Goal: Use online tool/utility: Use online tool/utility

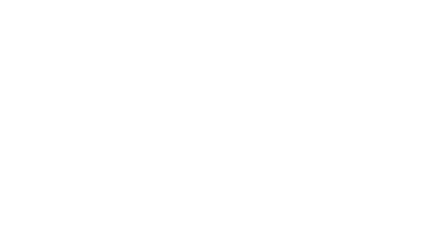
click at [183, 31] on body at bounding box center [213, 112] width 427 height 225
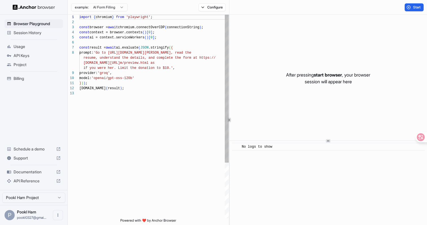
click at [175, 53] on div "import { chromium } from 'playwright' ; const browser = await chromium.connectO…" at bounding box center [153, 155] width 149 height 280
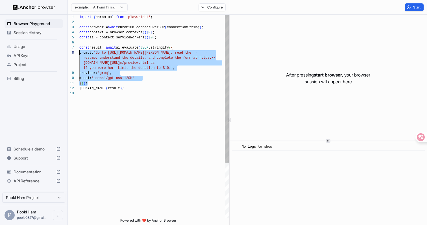
scroll to position [31, 0]
drag, startPoint x: 93, startPoint y: 83, endPoint x: 74, endPoint y: 48, distance: 40.1
click at [79, 48] on div "import { chromium } from 'playwright' ; const browser = await chromium.connectO…" at bounding box center [153, 155] width 149 height 280
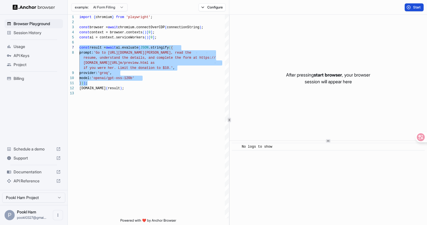
click at [412, 7] on button "Start" at bounding box center [414, 7] width 19 height 8
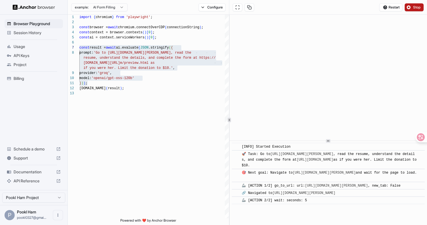
click at [413, 6] on span "Stop" at bounding box center [417, 7] width 8 height 5
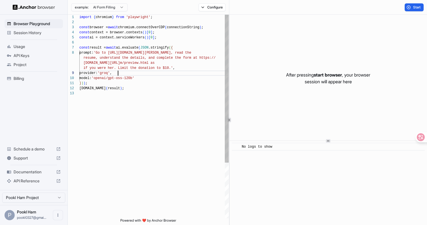
click at [174, 71] on div "import { chromium } from 'playwright' ; const browser = await chromium.connectO…" at bounding box center [153, 155] width 149 height 280
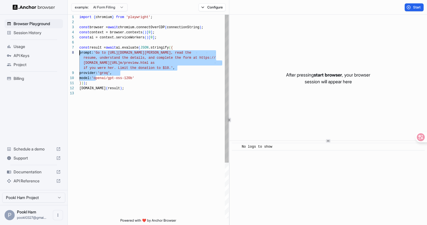
drag, startPoint x: 96, startPoint y: 81, endPoint x: 69, endPoint y: 47, distance: 43.4
click at [79, 47] on div "import { chromium } from 'playwright' ; const browser = await chromium.connectO…" at bounding box center [153, 155] width 149 height 280
click at [107, 66] on div "import { chromium } from 'playwright' ; const browser = await chromium.connectO…" at bounding box center [153, 155] width 149 height 280
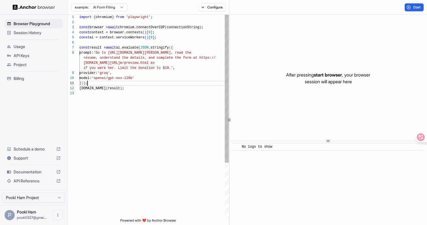
click at [93, 85] on div "import { chromium } from 'playwright' ; const browser = await chromium.connectO…" at bounding box center [153, 155] width 149 height 280
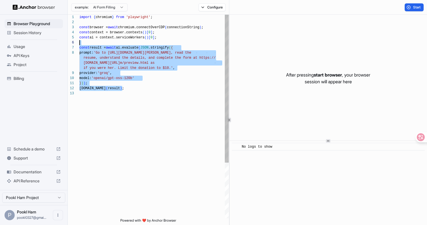
scroll to position [25, 0]
drag, startPoint x: 129, startPoint y: 89, endPoint x: 68, endPoint y: 42, distance: 76.7
click at [79, 42] on div "import { chromium } from 'playwright' ; const browser = await chromium.connectO…" at bounding box center [153, 155] width 149 height 280
type textarea "**********"
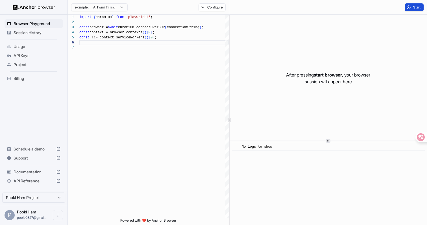
click at [410, 6] on button "Start" at bounding box center [414, 7] width 19 height 8
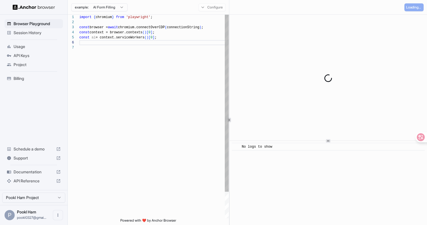
click at [192, 57] on div "import { chromium } from 'playwright' ; const browser = await chromium.connectO…" at bounding box center [153, 132] width 149 height 234
click at [192, 48] on div "import { chromium } from 'playwright' ; const browser = await chromium.connectO…" at bounding box center [153, 132] width 149 height 234
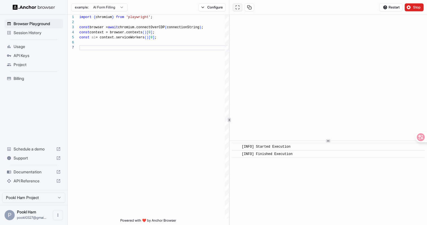
click at [239, 9] on button at bounding box center [238, 7] width 10 height 8
